Goal: Task Accomplishment & Management: Manage account settings

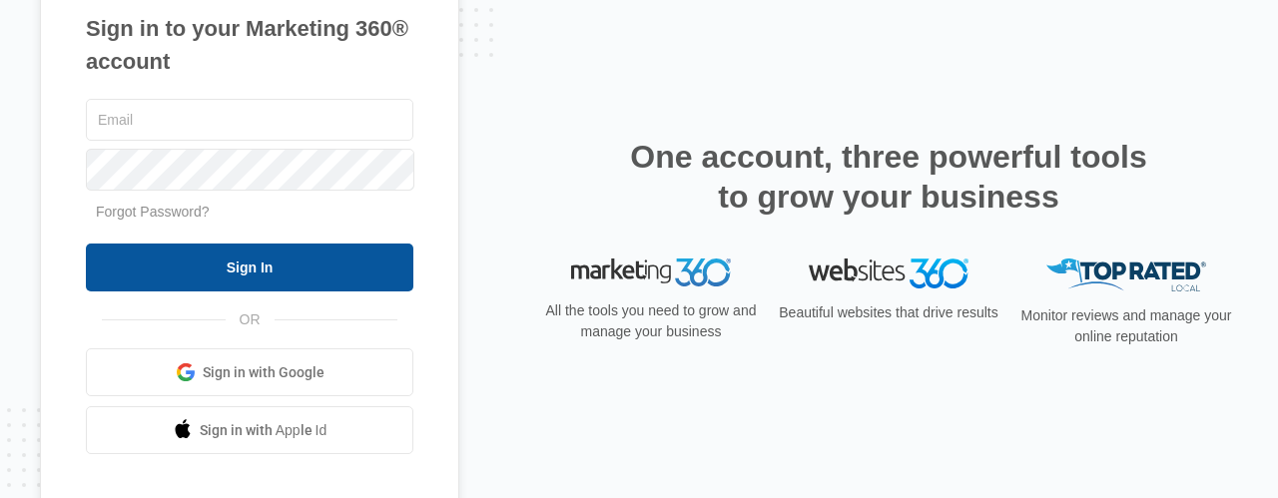
type input "mathater25a@gmail.com"
click at [270, 269] on input "Sign In" at bounding box center [250, 268] width 328 height 48
